Goal: Task Accomplishment & Management: Manage account settings

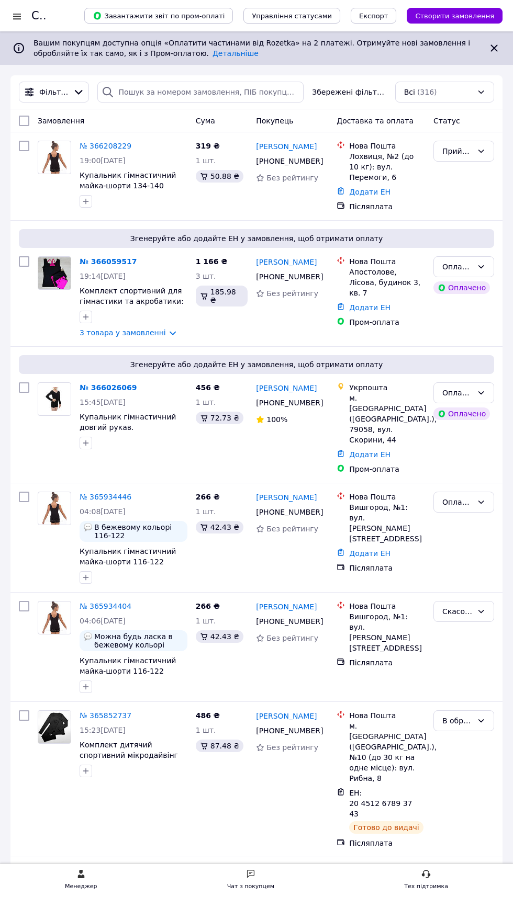
click at [107, 398] on span "15:45, 10.10.2025" at bounding box center [103, 402] width 46 height 8
click at [481, 389] on icon at bounding box center [481, 393] width 8 height 8
click at [477, 461] on li "В обробці" at bounding box center [464, 466] width 60 height 19
click at [95, 385] on link "№ 366026069" at bounding box center [106, 387] width 52 height 8
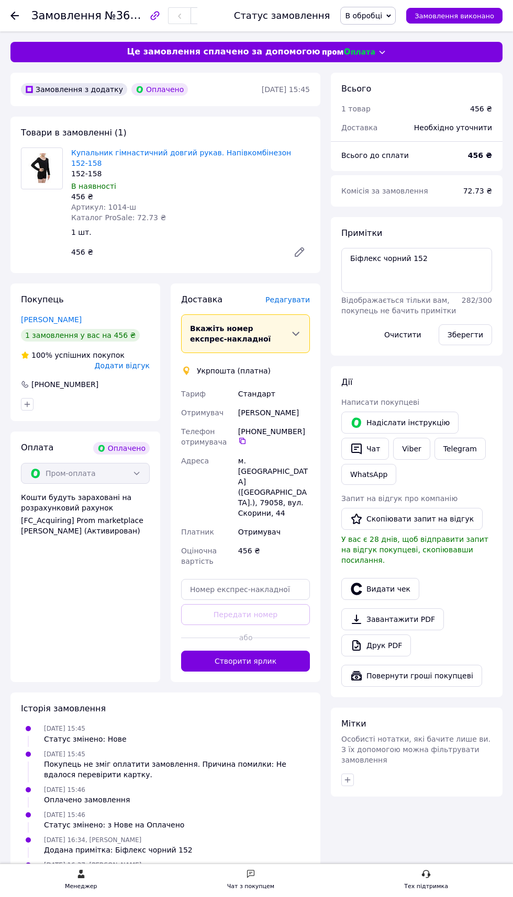
click at [235, 651] on button "Створити ярлик" at bounding box center [245, 661] width 129 height 21
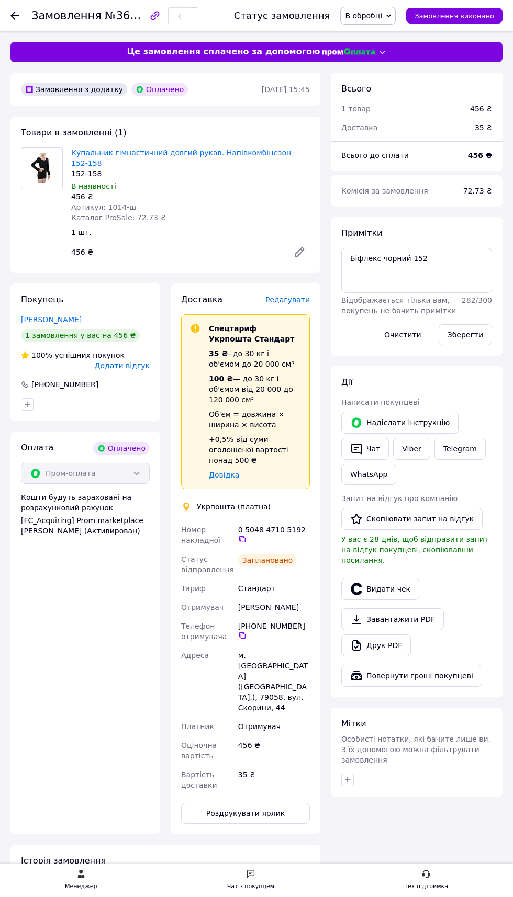
click at [246, 535] on icon at bounding box center [242, 539] width 8 height 8
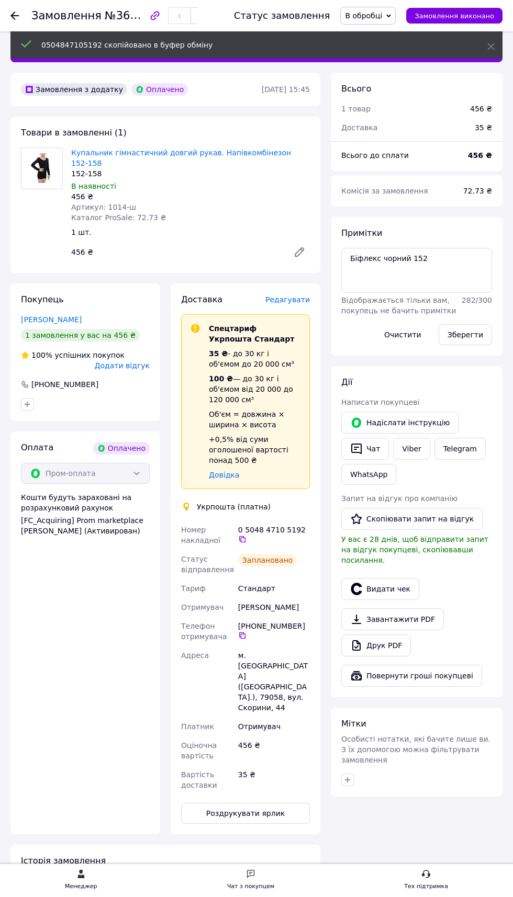
click at [257, 803] on button "Роздрукувати ярлик" at bounding box center [245, 813] width 129 height 21
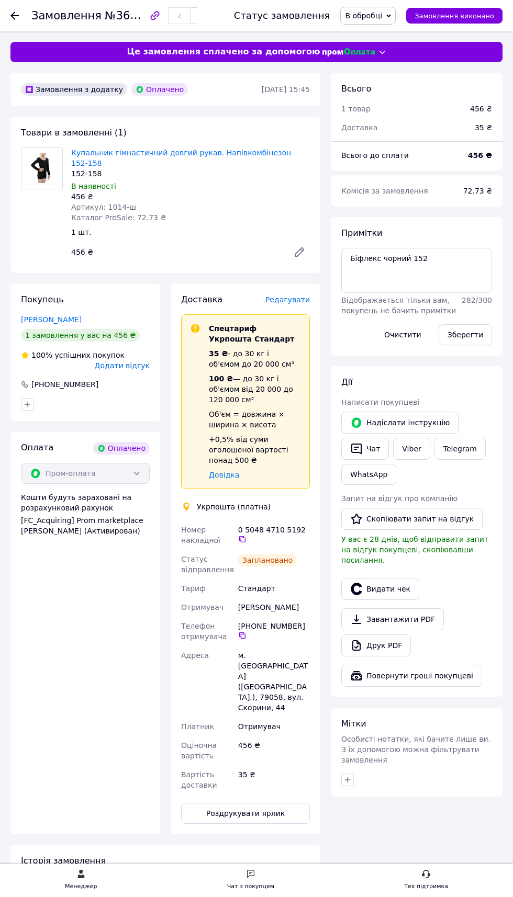
click at [15, 15] on use at bounding box center [14, 16] width 8 height 8
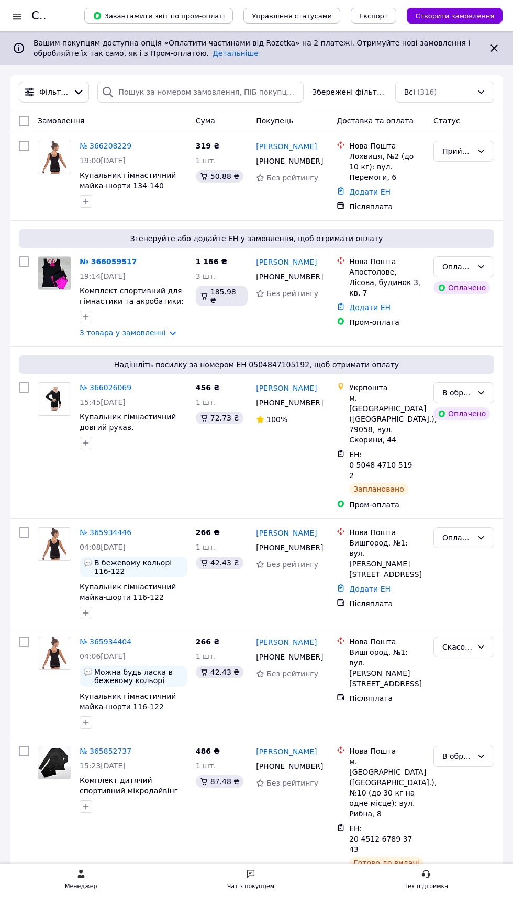
click at [104, 145] on link "№ 366208229" at bounding box center [106, 146] width 52 height 8
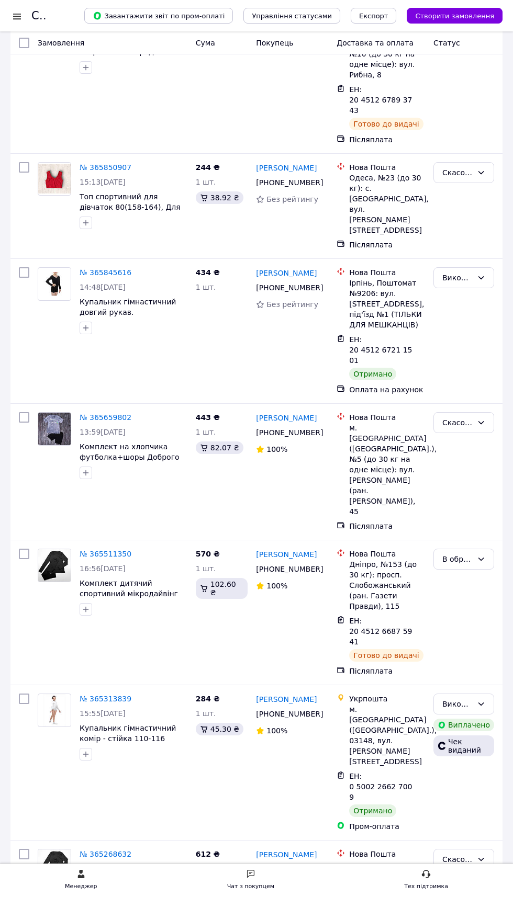
scroll to position [741, 0]
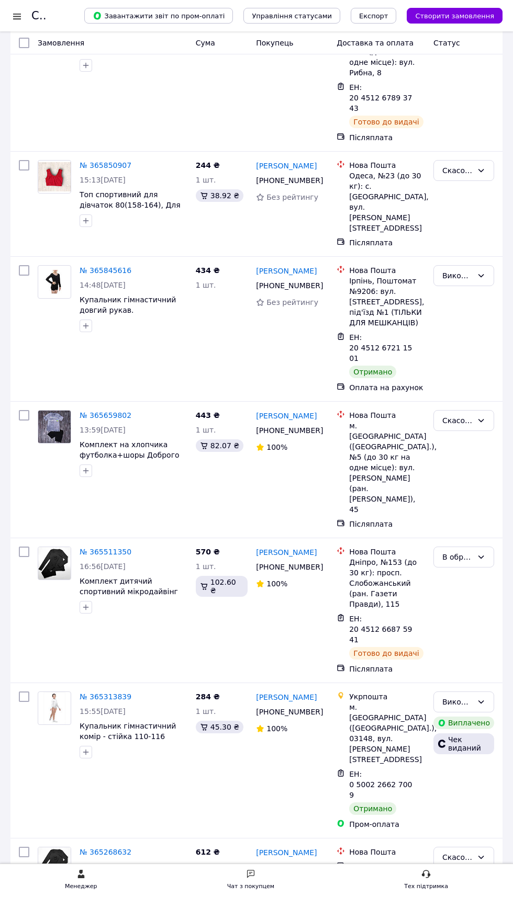
click at [481, 553] on icon at bounding box center [481, 557] width 8 height 8
click at [474, 495] on li "На шляху до одержувача" at bounding box center [464, 503] width 60 height 50
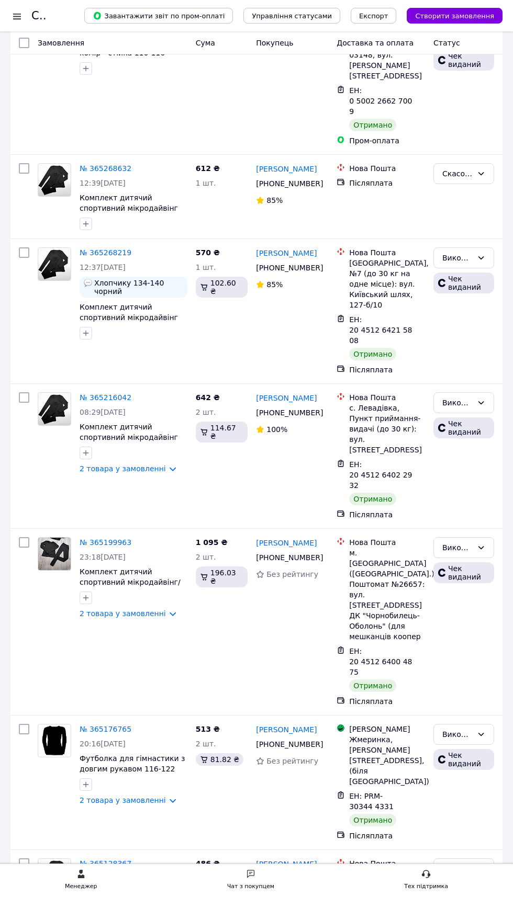
scroll to position [1454, 0]
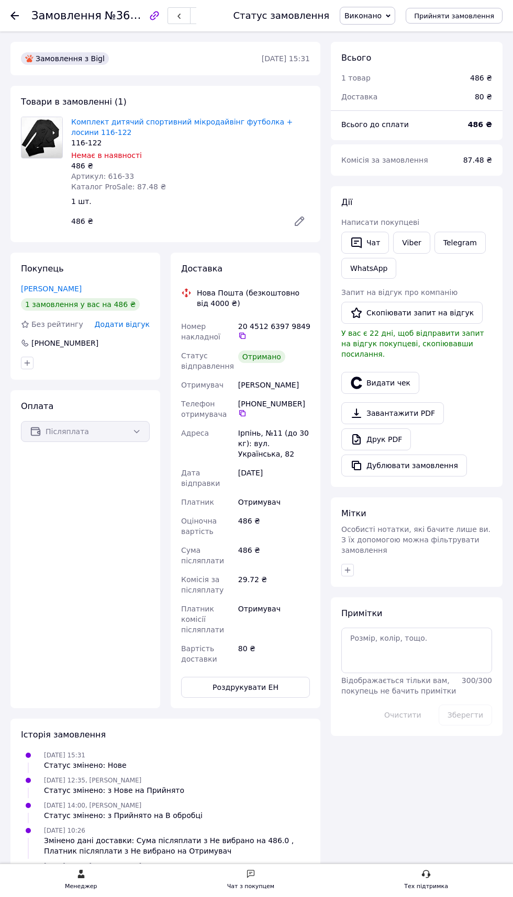
click at [388, 373] on button "Видати чек" at bounding box center [380, 383] width 78 height 22
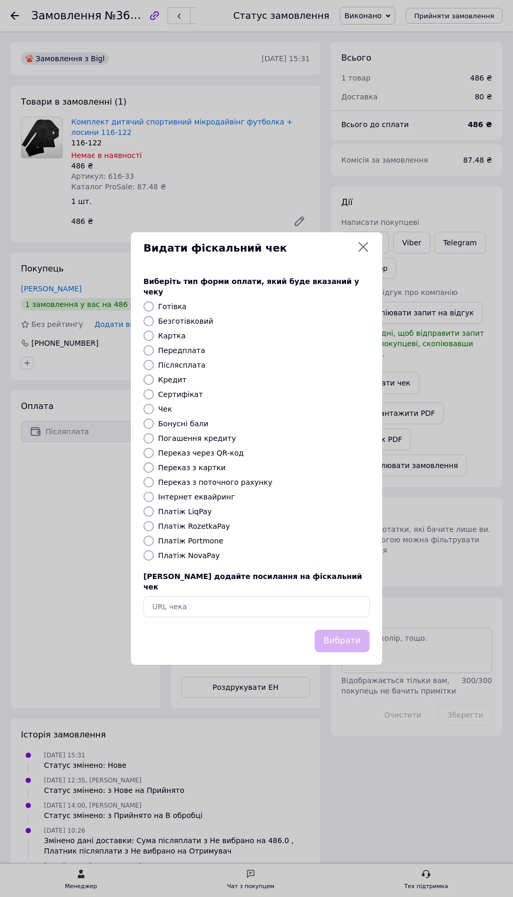
click at [197, 560] on label "Платіж NovaPay" at bounding box center [189, 555] width 62 height 8
click at [154, 561] on input "Платіж NovaPay" at bounding box center [148, 555] width 10 height 10
radio input "true"
click at [360, 652] on button "Вибрати" at bounding box center [341, 641] width 55 height 22
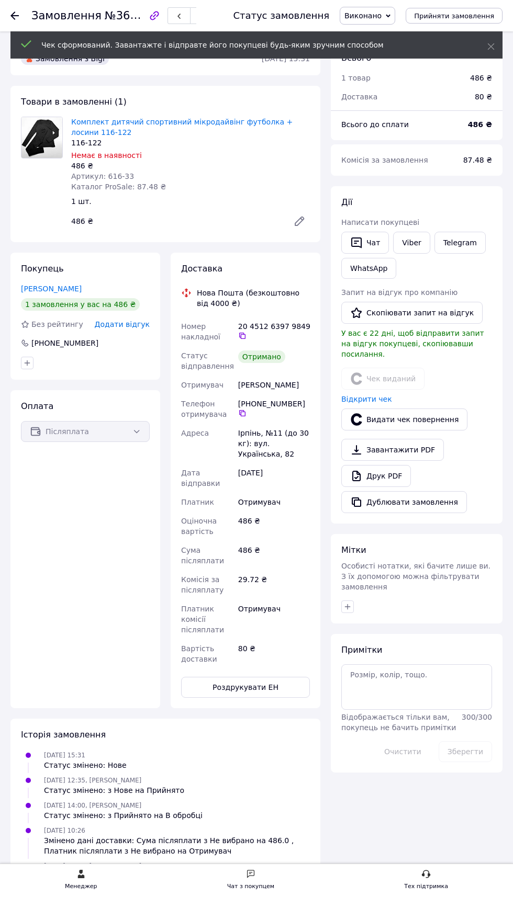
click at [18, 18] on icon at bounding box center [14, 16] width 8 height 8
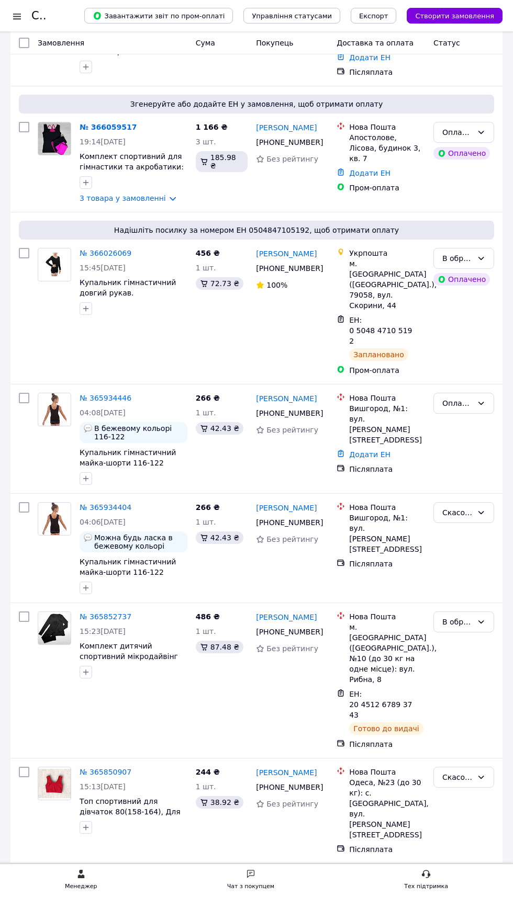
scroll to position [133, 0]
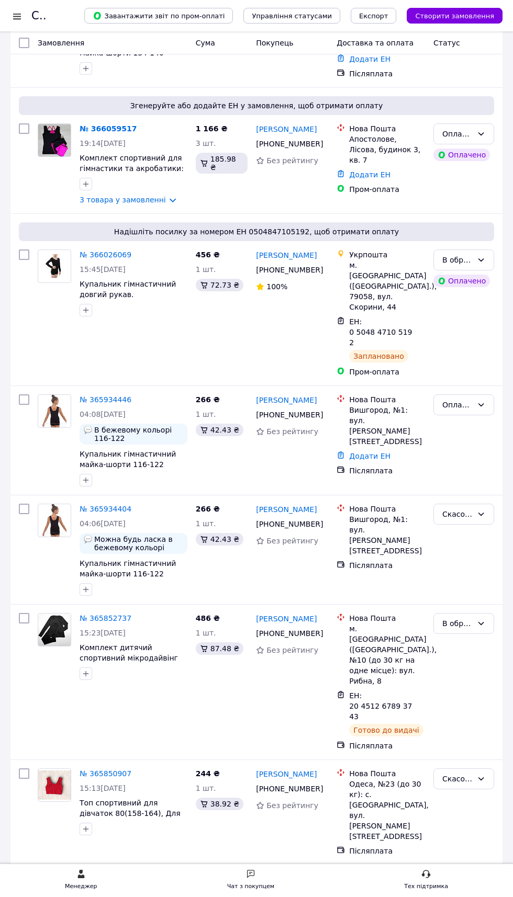
click at [481, 619] on icon at bounding box center [481, 623] width 8 height 8
click at [469, 667] on li "На шляху до одержувача" at bounding box center [464, 664] width 60 height 50
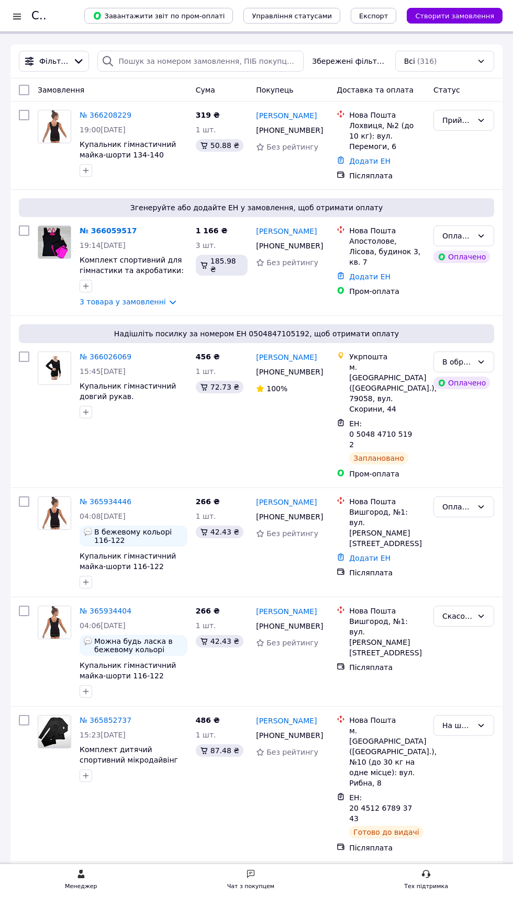
scroll to position [0, 0]
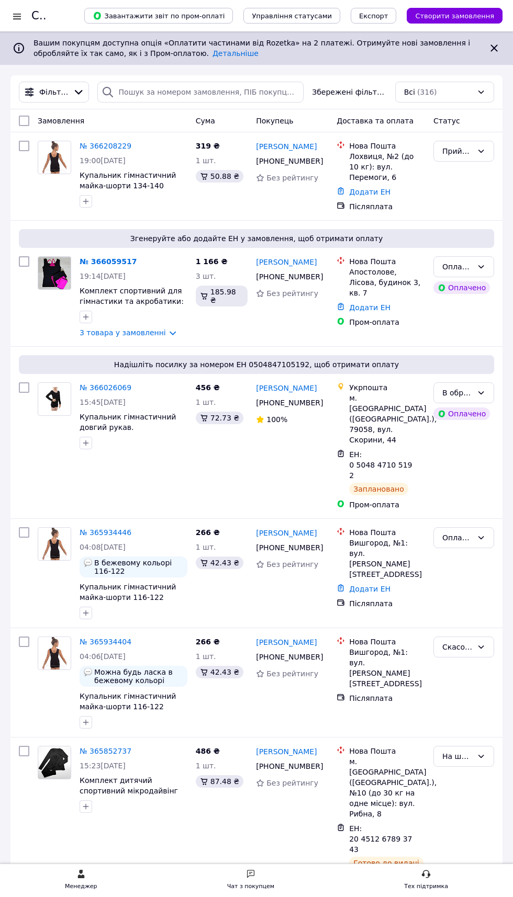
click at [95, 257] on link "№ 366059517" at bounding box center [108, 261] width 57 height 8
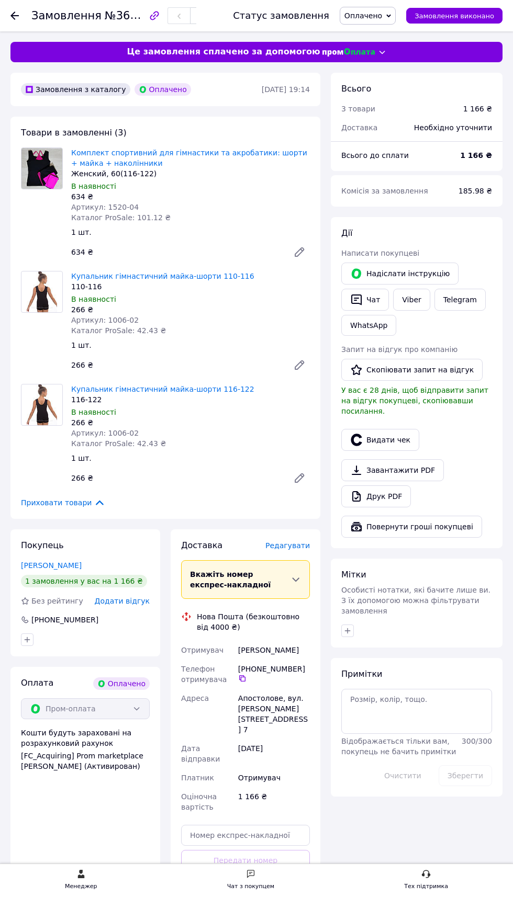
click at [409, 299] on link "Viber" at bounding box center [411, 300] width 37 height 22
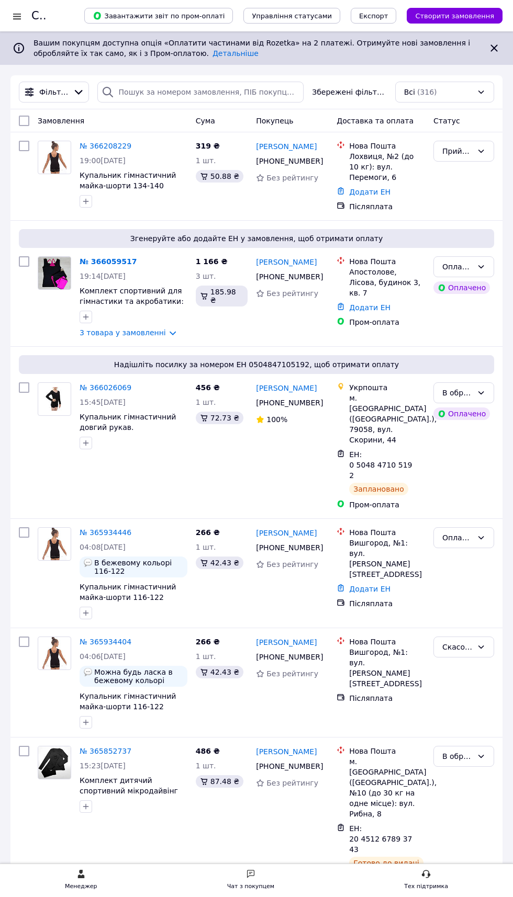
click at [114, 145] on link "№ 366208229" at bounding box center [106, 146] width 52 height 8
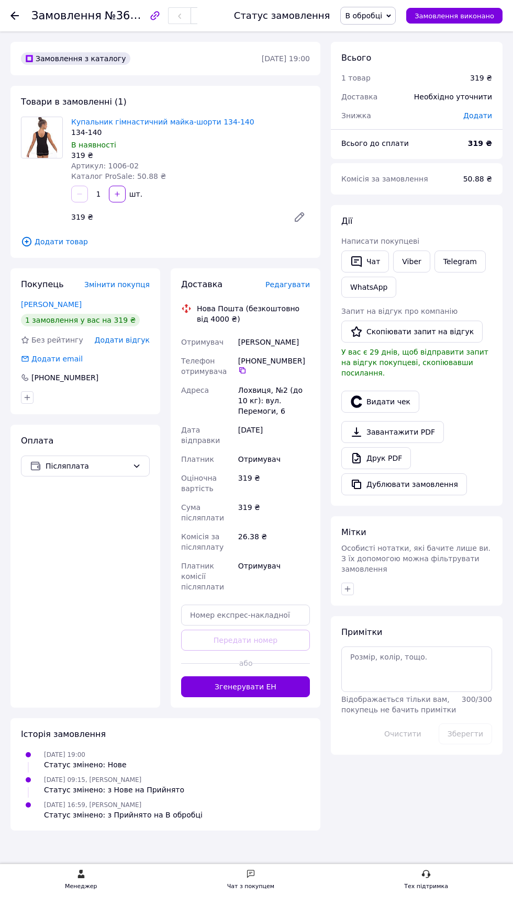
click at [271, 688] on button "Згенерувати ЕН" at bounding box center [245, 686] width 129 height 21
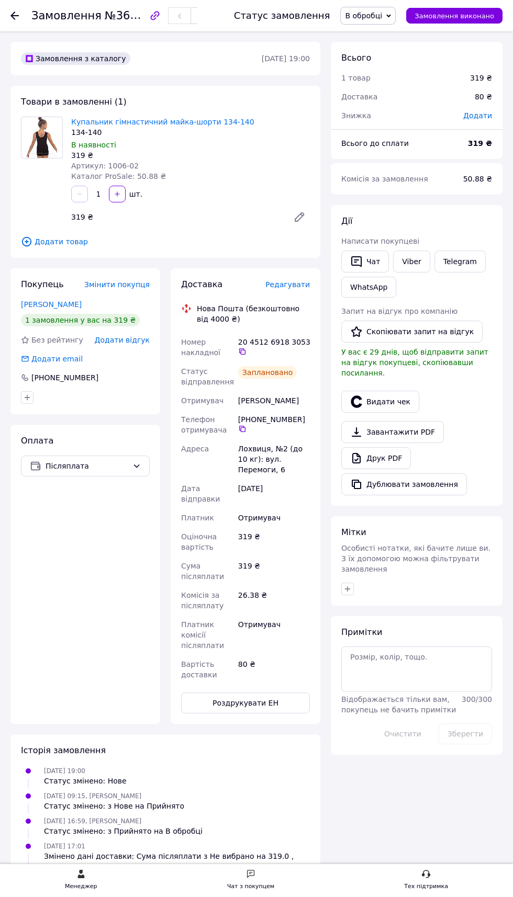
click at [242, 351] on icon at bounding box center [242, 351] width 8 height 8
